Goal: Book appointment/travel/reservation

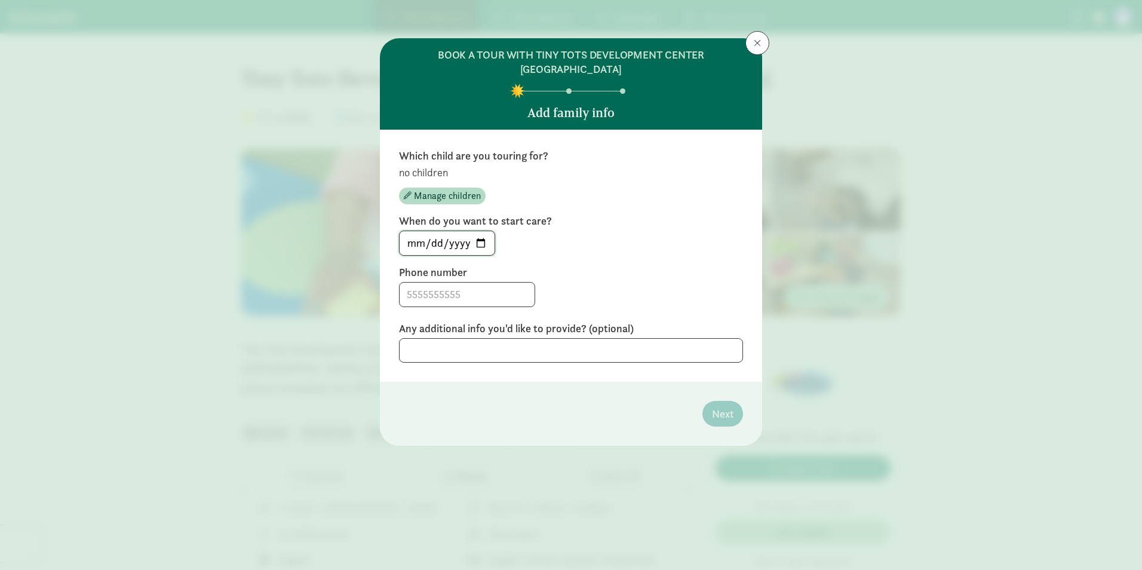
click at [476, 241] on input "[DATE]" at bounding box center [447, 243] width 95 height 24
type input "[DATE]"
click at [442, 297] on input at bounding box center [467, 295] width 135 height 24
type input "2063038687"
click at [611, 342] on textarea at bounding box center [571, 350] width 344 height 24
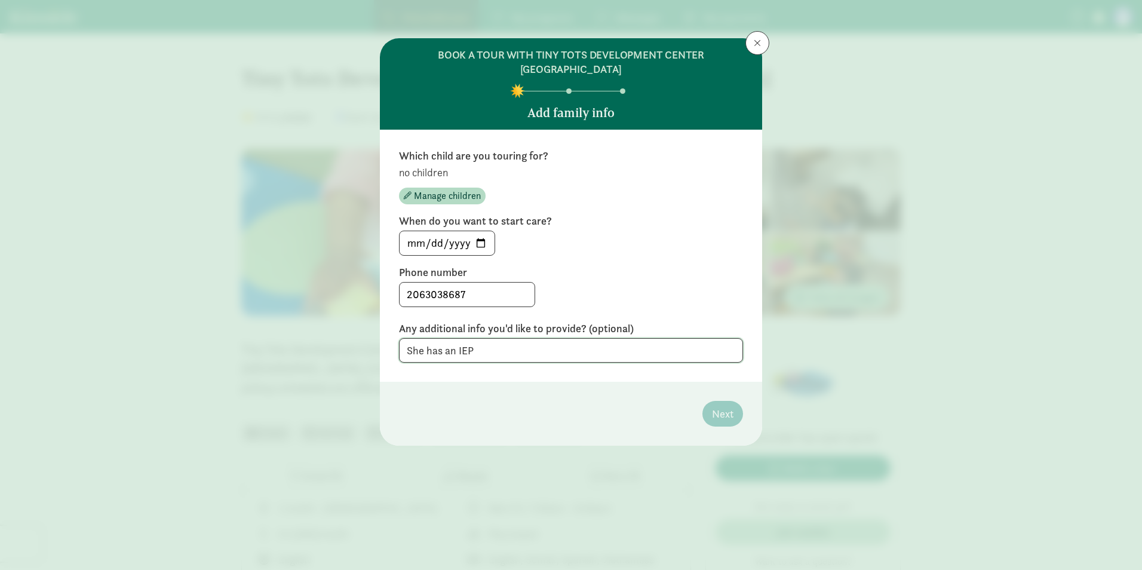
type textarea "She has an IEP"
click at [730, 391] on footer "Next" at bounding box center [571, 414] width 382 height 64
click at [447, 195] on span "Manage children" at bounding box center [447, 196] width 67 height 14
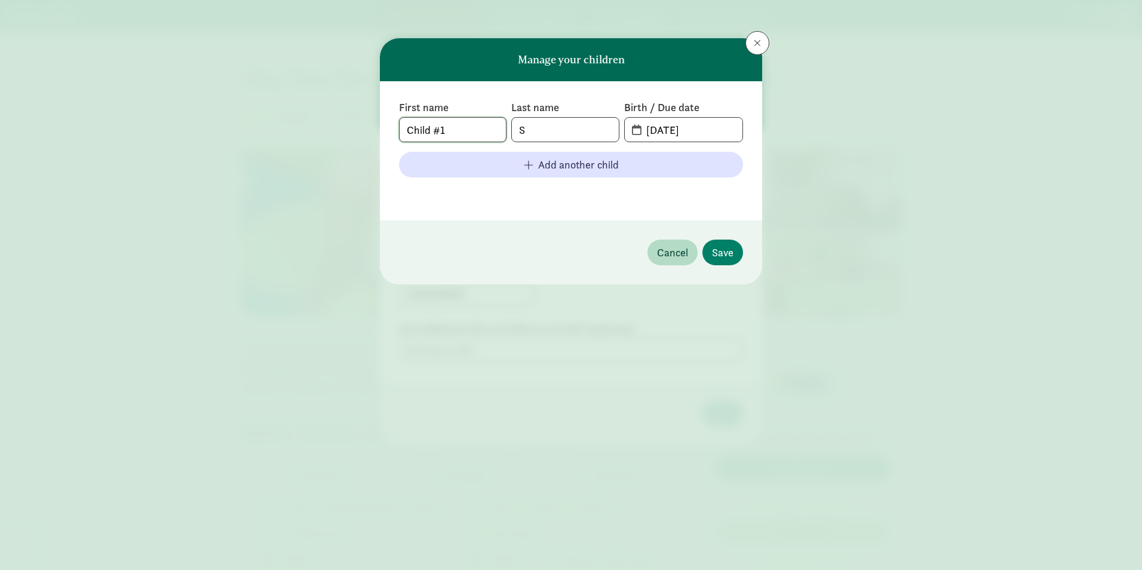
drag, startPoint x: 476, startPoint y: 131, endPoint x: 270, endPoint y: 125, distance: 205.6
click at [270, 125] on div "Manage your children First name Child #1 Last name S Birth / Due date [DATE] Ad…" at bounding box center [571, 285] width 1142 height 570
type input "s"
type input "Soulei'"
type input "[PERSON_NAME]"
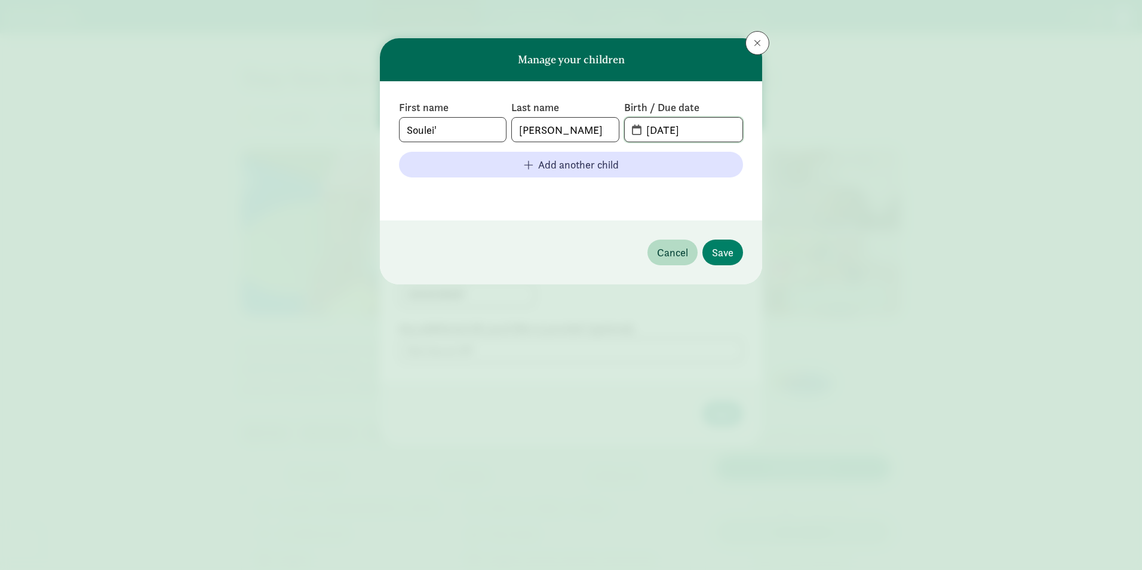
drag, startPoint x: 714, startPoint y: 134, endPoint x: 568, endPoint y: 131, distance: 147.0
click at [568, 131] on div "First name [PERSON_NAME]' Last name [PERSON_NAME] Birth / Due date [DATE]" at bounding box center [571, 121] width 344 height 42
type input "[DATE]"
click at [723, 259] on span "Save" at bounding box center [723, 252] width 22 height 16
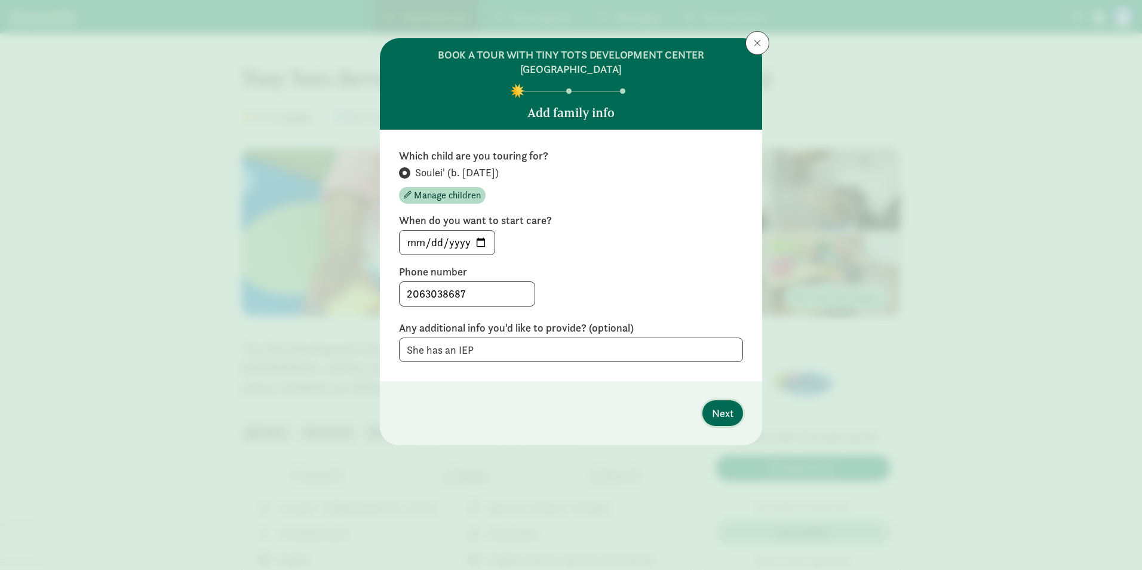
click at [726, 416] on span "Next" at bounding box center [723, 413] width 22 height 16
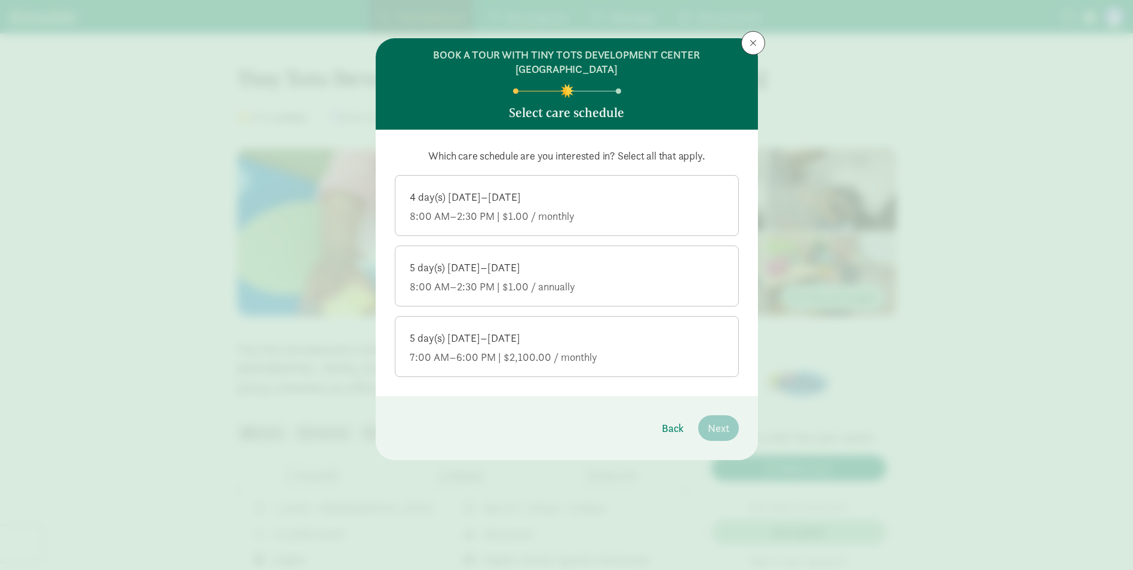
click at [575, 328] on label "5 day(s) [DATE]–[DATE] 7:00 AM–6:00 PM | $2,100.00 / monthly" at bounding box center [566, 345] width 343 height 57
click at [0, 0] on input "5 day(s) [DATE]–[DATE] 7:00 AM–6:00 PM | $2,100.00 / monthly" at bounding box center [0, 0] width 0 height 0
click at [719, 431] on span "Next" at bounding box center [719, 428] width 22 height 16
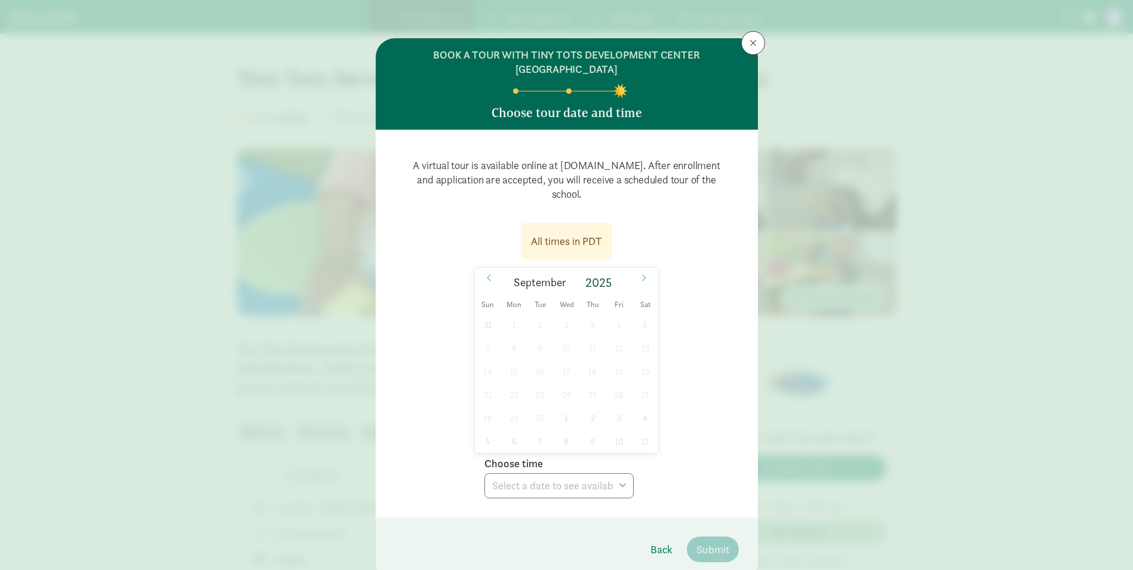
click at [595, 370] on div "31 1 2 3 4 5 6 7 8 9 10 11 12 13 14 15 16 17 18 19 20 21 22 23 24 25 26 27 28 2…" at bounding box center [567, 383] width 184 height 140
click at [640, 274] on icon at bounding box center [643, 278] width 7 height 8
click at [750, 47] on span at bounding box center [753, 43] width 7 height 10
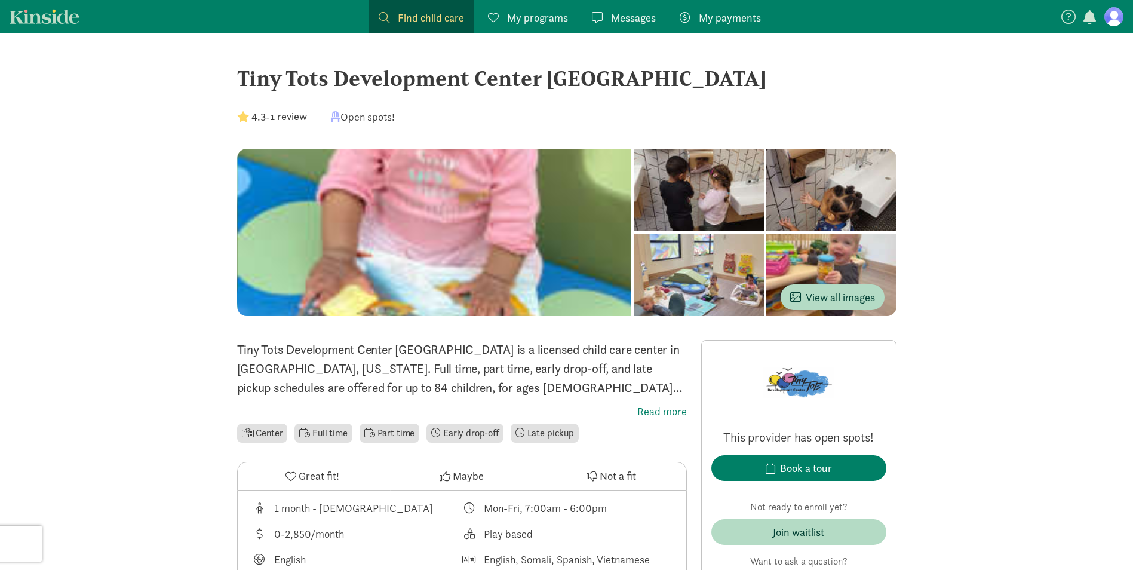
click at [660, 408] on label "Read more" at bounding box center [462, 411] width 450 height 14
click at [0, 0] on input "Read more" at bounding box center [0, 0] width 0 height 0
